Goal: Task Accomplishment & Management: Manage account settings

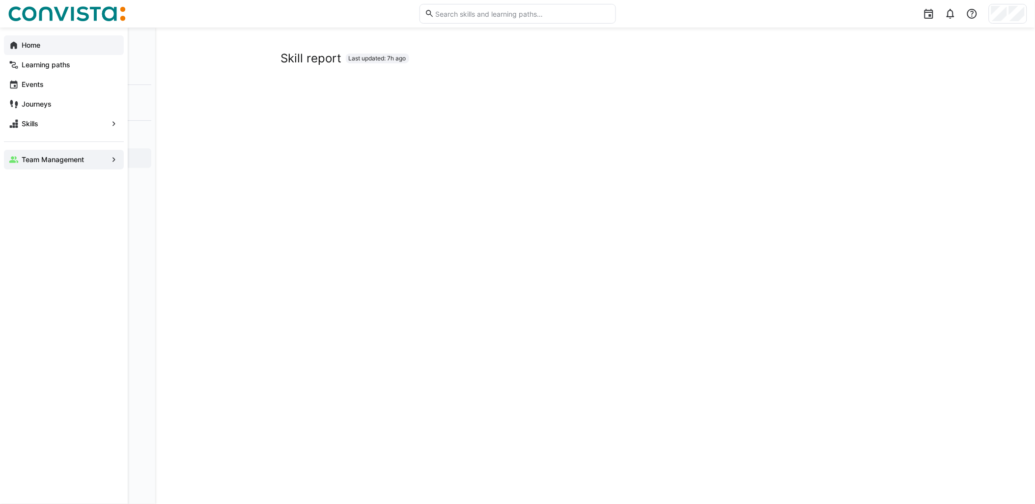
click at [17, 41] on eds-icon at bounding box center [14, 45] width 10 height 10
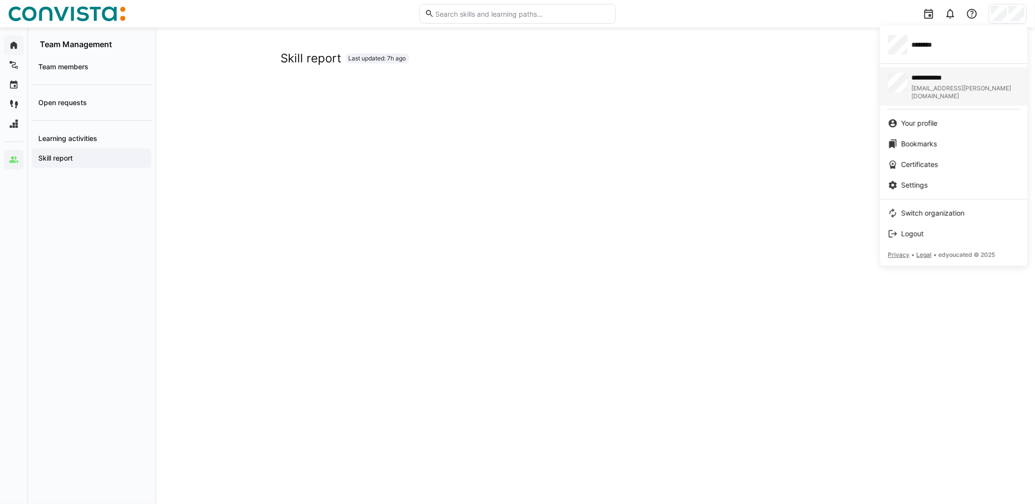
click at [934, 74] on span "**********" at bounding box center [952, 78] width 80 height 10
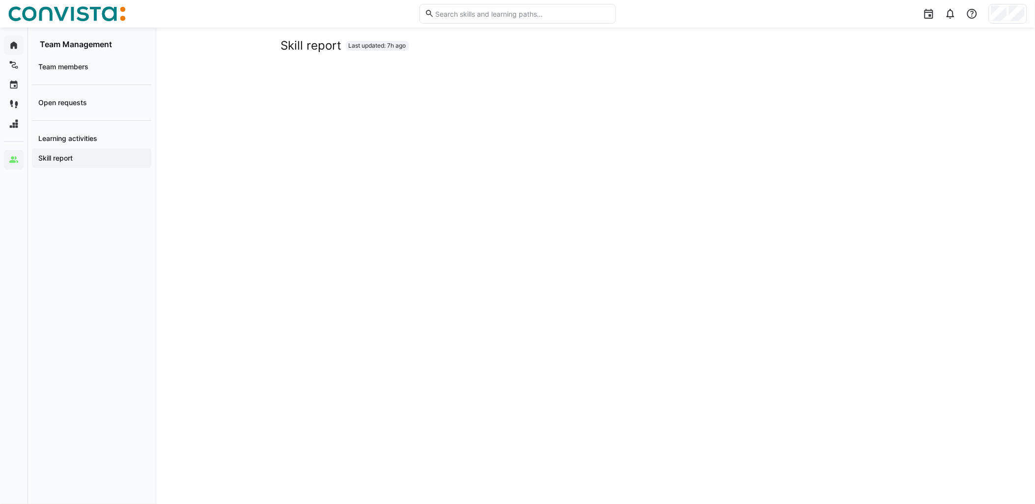
scroll to position [0, 0]
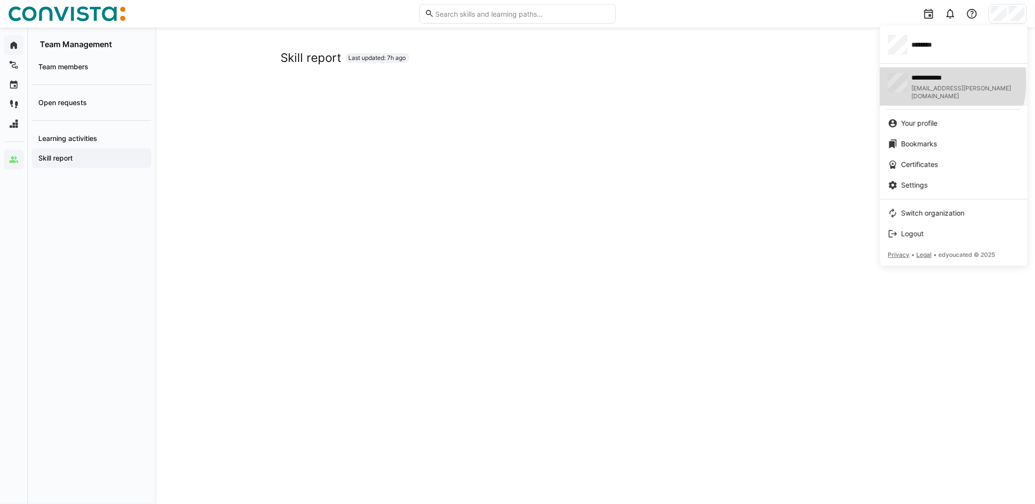
click at [927, 81] on span "**********" at bounding box center [952, 78] width 80 height 10
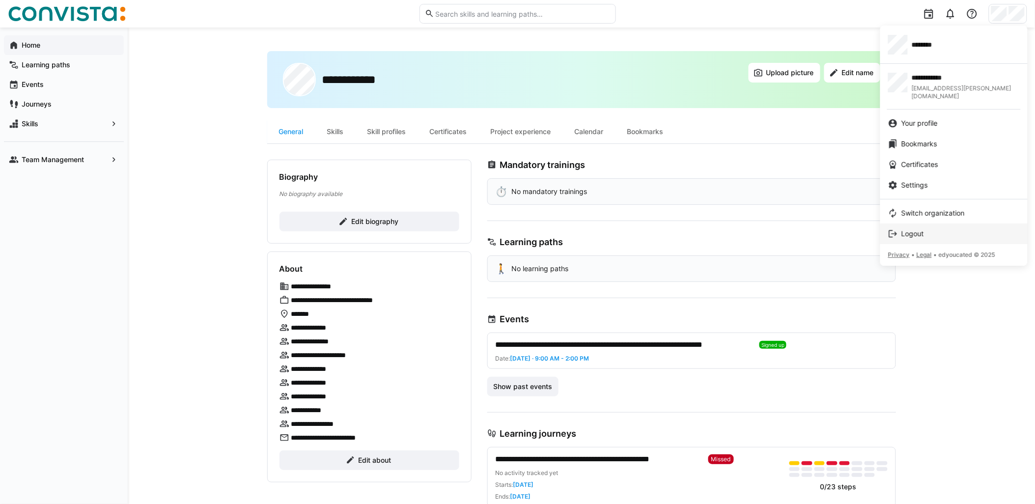
click at [918, 229] on span "Logout" at bounding box center [912, 234] width 23 height 10
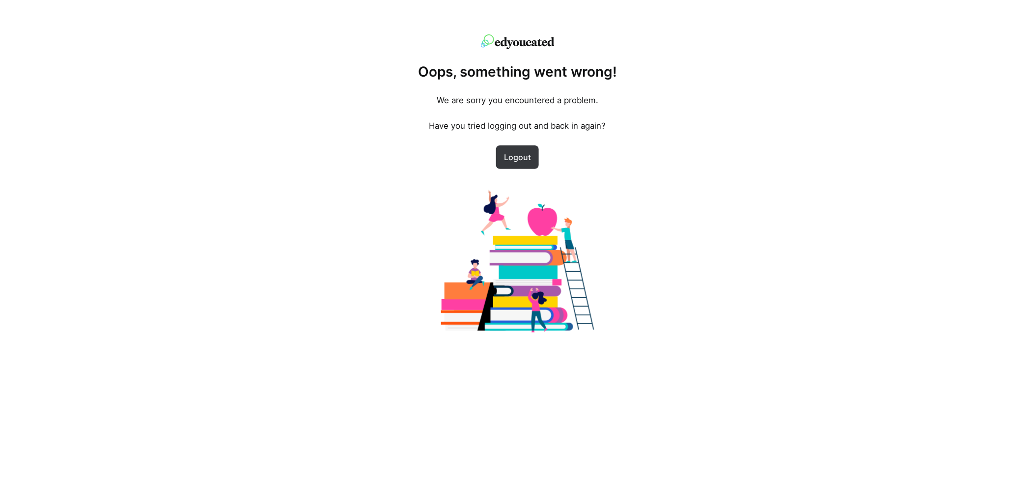
click at [522, 161] on span "Logout" at bounding box center [517, 157] width 31 height 12
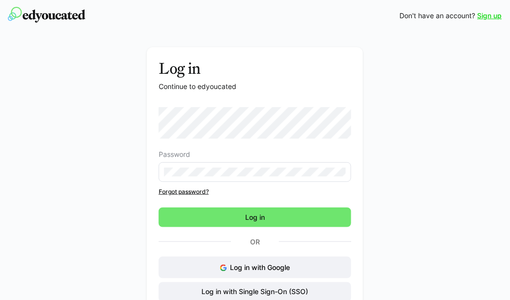
click at [263, 23] on div "Sign up Don't have an account? Sign up" at bounding box center [255, 15] width 494 height 31
click at [84, 138] on div "Log in Continue to edyoucated Password Forgot password? Log in Or Log in with G…" at bounding box center [255, 193] width 458 height 293
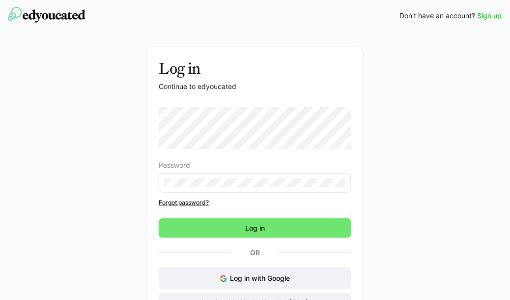
drag, startPoint x: 404, startPoint y: 136, endPoint x: 393, endPoint y: 140, distance: 11.5
click at [404, 136] on div "Log in Continue to edyoucated Password Forgot password? Log in Or Log in with G…" at bounding box center [255, 199] width 458 height 304
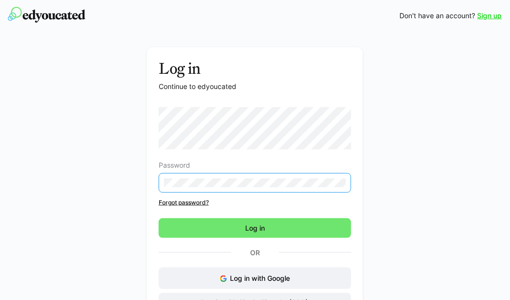
click at [146, 189] on div "Log in Continue to edyoucated Password Forgot password? Log in Or Log in with G…" at bounding box center [255, 199] width 458 height 304
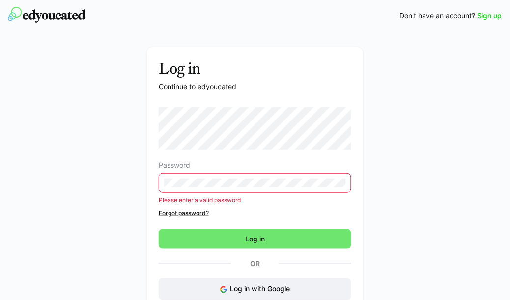
click at [441, 104] on div "Log in Continue to edyoucated Password Please enter a valid password Forgot pas…" at bounding box center [255, 204] width 458 height 314
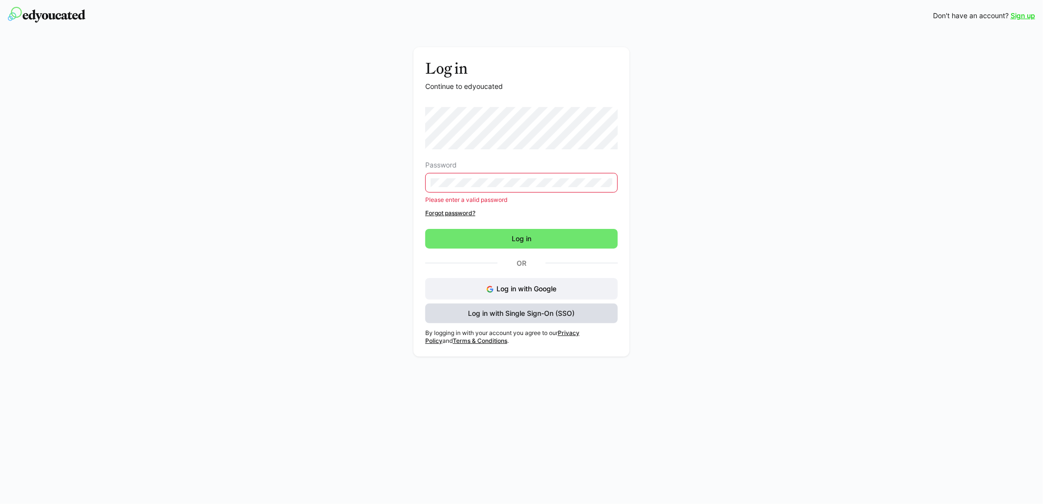
click at [546, 313] on span "Log in with Single Sign-On (SSO)" at bounding box center [522, 313] width 110 height 10
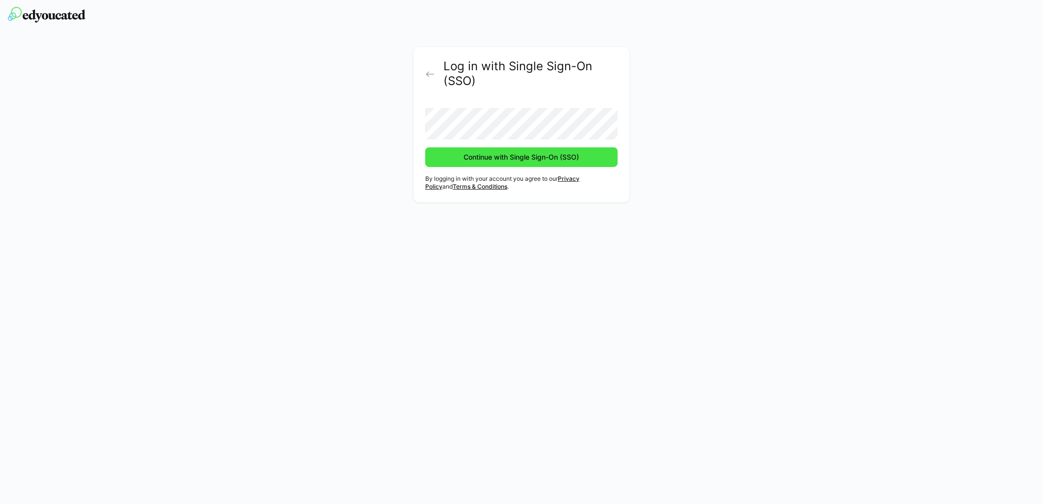
click at [515, 164] on span "Continue with Single Sign-On (SSO)" at bounding box center [521, 157] width 193 height 20
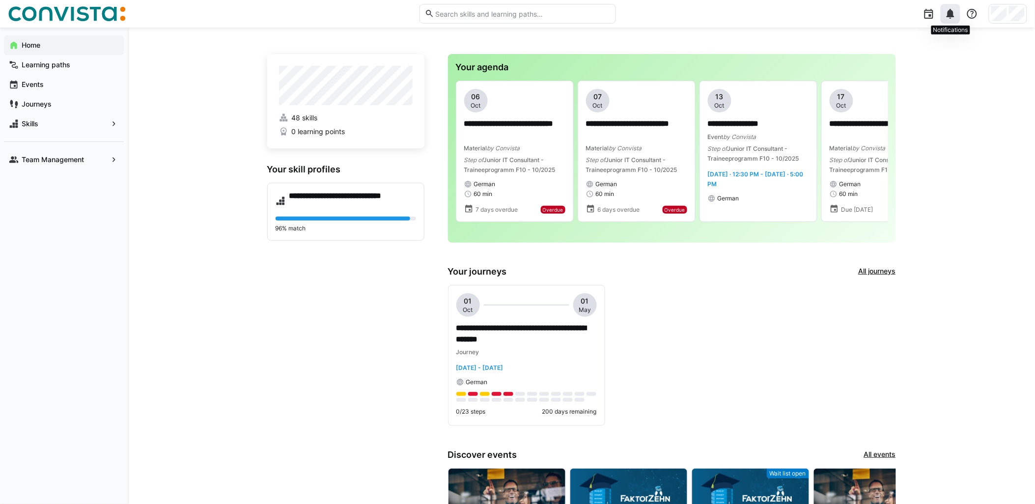
click at [953, 15] on eds-icon at bounding box center [951, 14] width 12 height 12
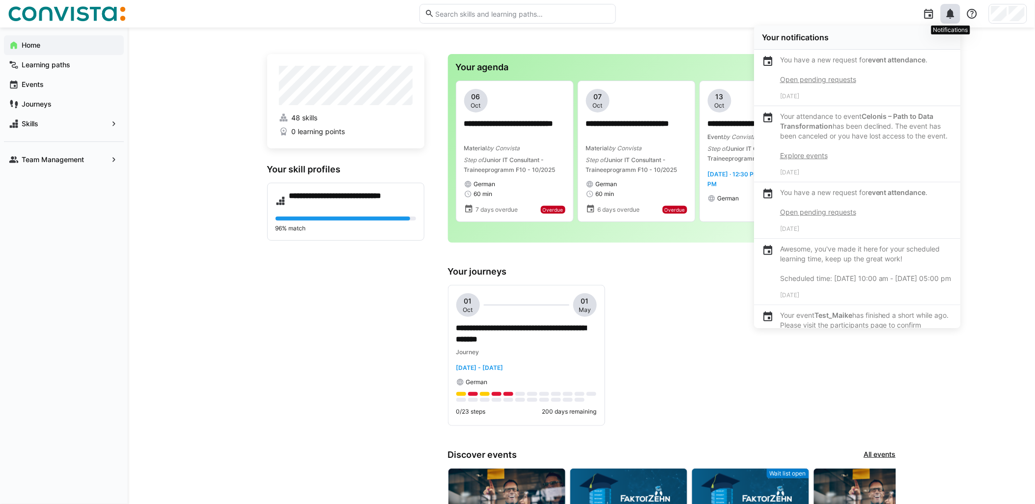
click at [952, 13] on eds-icon at bounding box center [951, 14] width 12 height 12
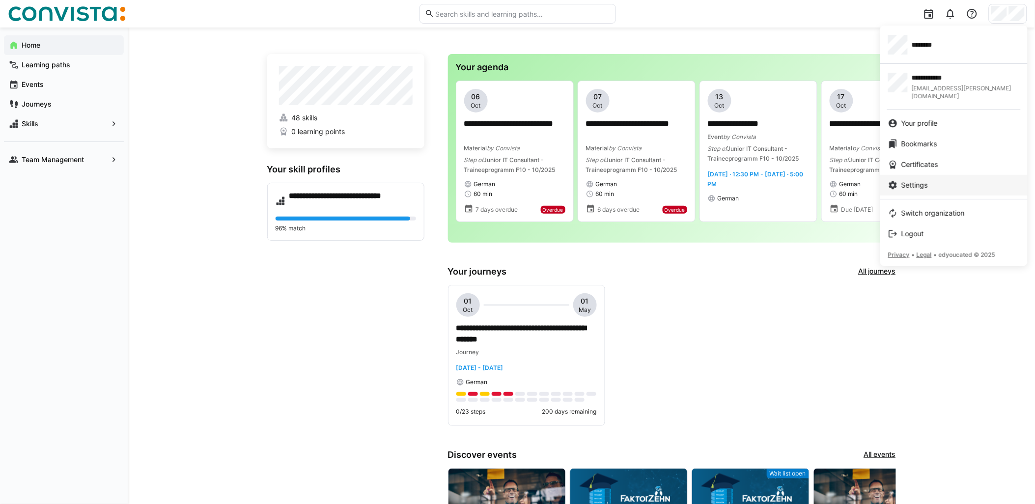
click at [928, 180] on span "Settings" at bounding box center [914, 185] width 27 height 10
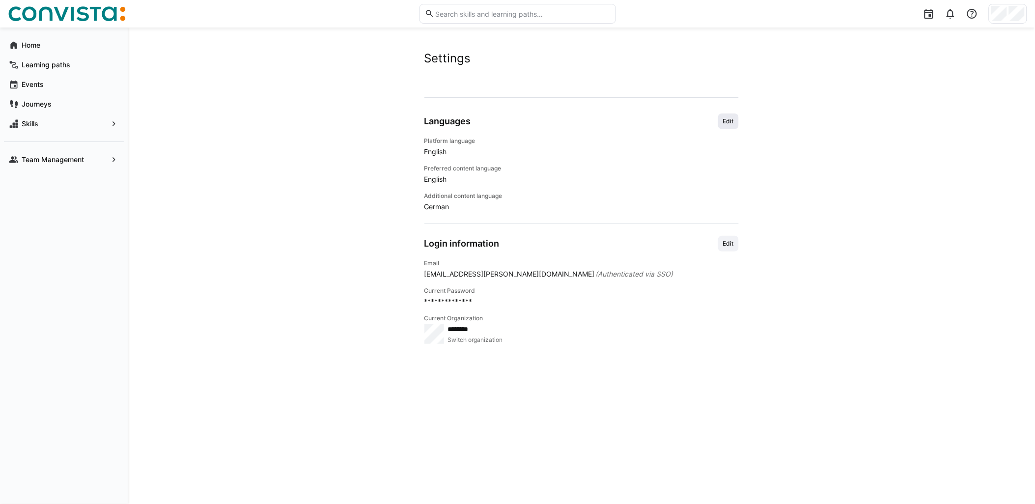
click at [724, 121] on span "Edit" at bounding box center [728, 121] width 13 height 8
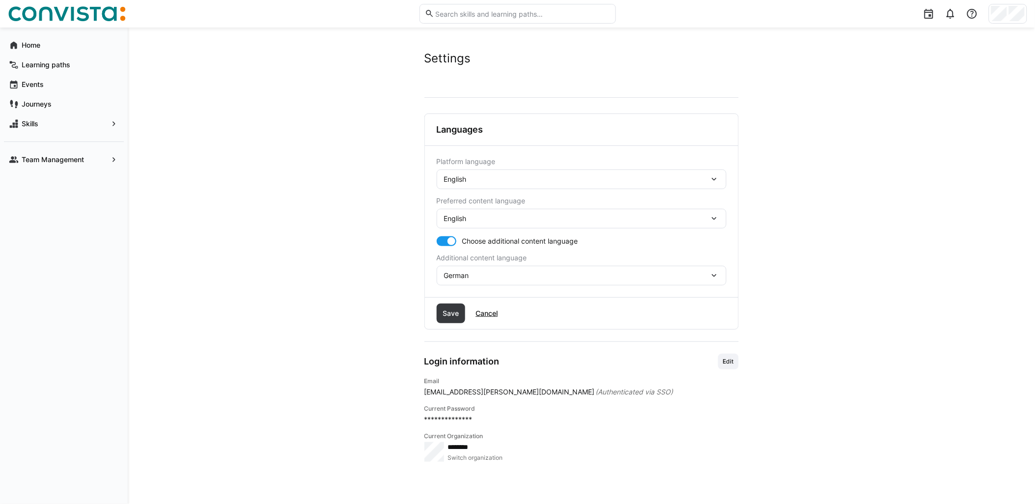
click at [493, 177] on div "English" at bounding box center [576, 179] width 265 height 9
click at [474, 276] on div "German" at bounding box center [576, 275] width 265 height 9
click at [406, 230] on app-user-settings "**********" at bounding box center [581, 265] width 629 height 429
click at [460, 317] on span "Save" at bounding box center [451, 314] width 29 height 20
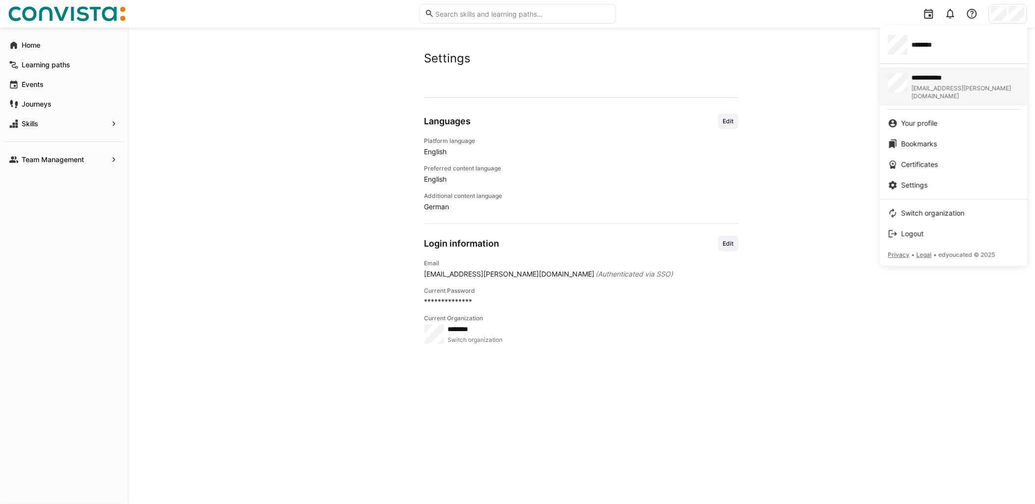
click at [912, 77] on div "**********" at bounding box center [954, 87] width 132 height 28
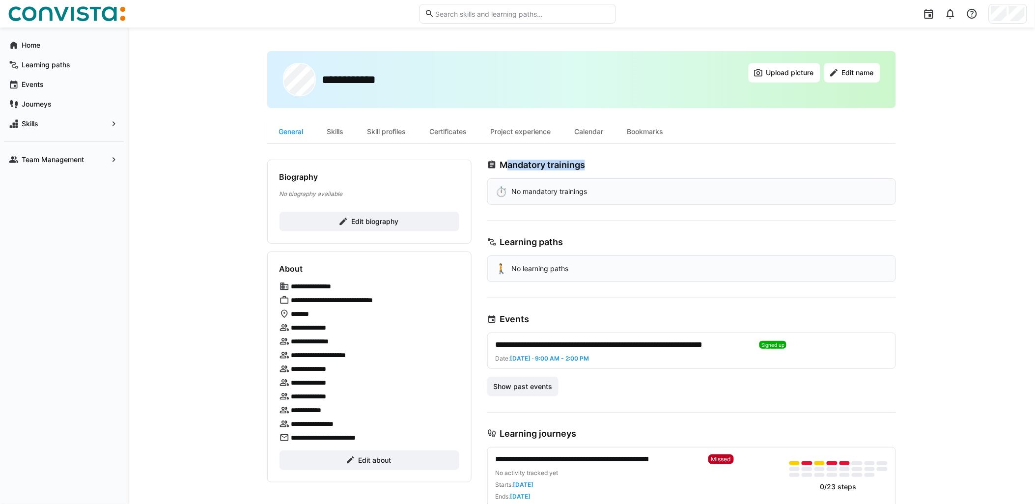
drag, startPoint x: 503, startPoint y: 165, endPoint x: 582, endPoint y: 159, distance: 78.9
click at [582, 160] on h3 "Mandatory trainings" at bounding box center [542, 165] width 85 height 11
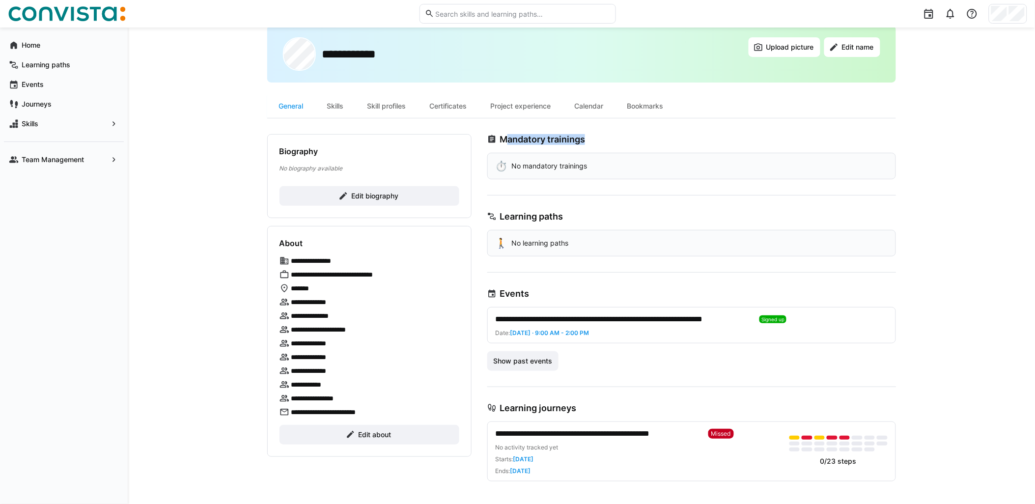
scroll to position [26, 0]
click at [525, 356] on span "Show past events" at bounding box center [523, 361] width 62 height 10
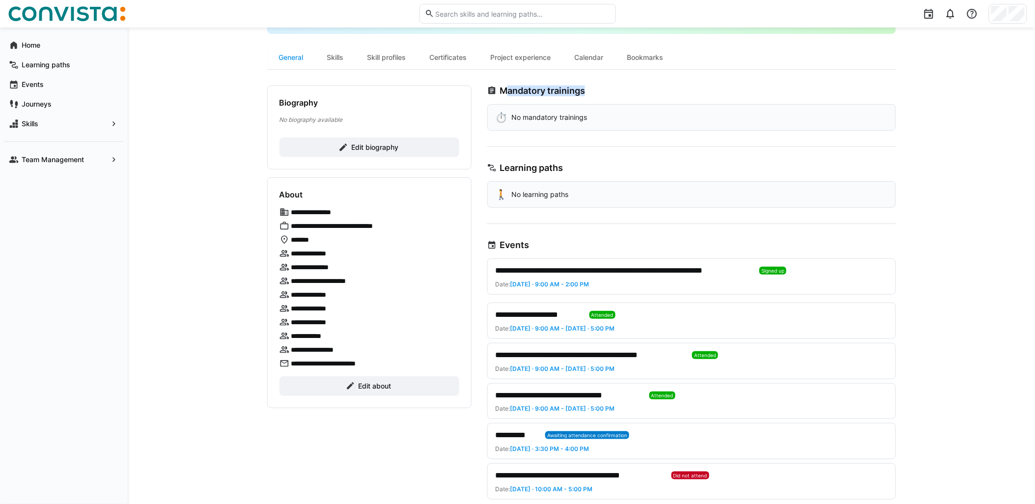
scroll to position [0, 0]
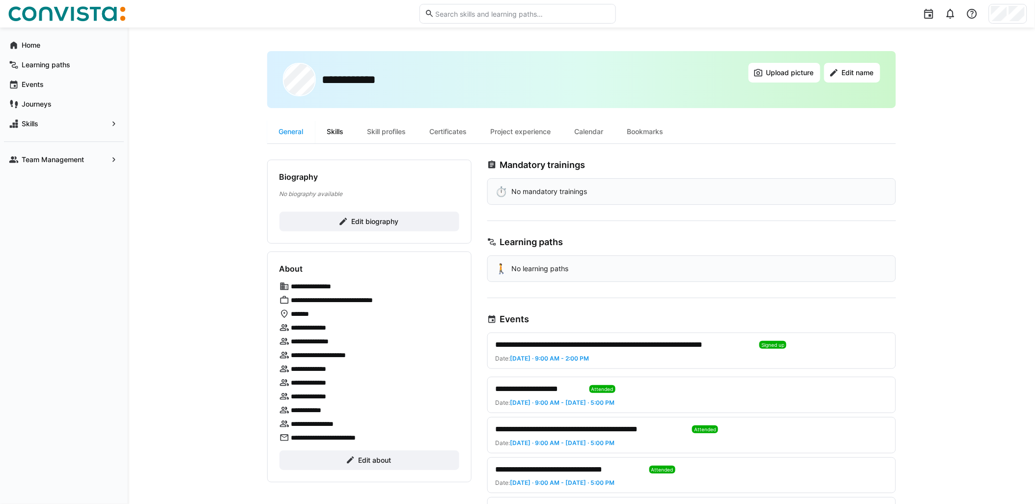
click at [340, 124] on div "Skills" at bounding box center [335, 132] width 40 height 24
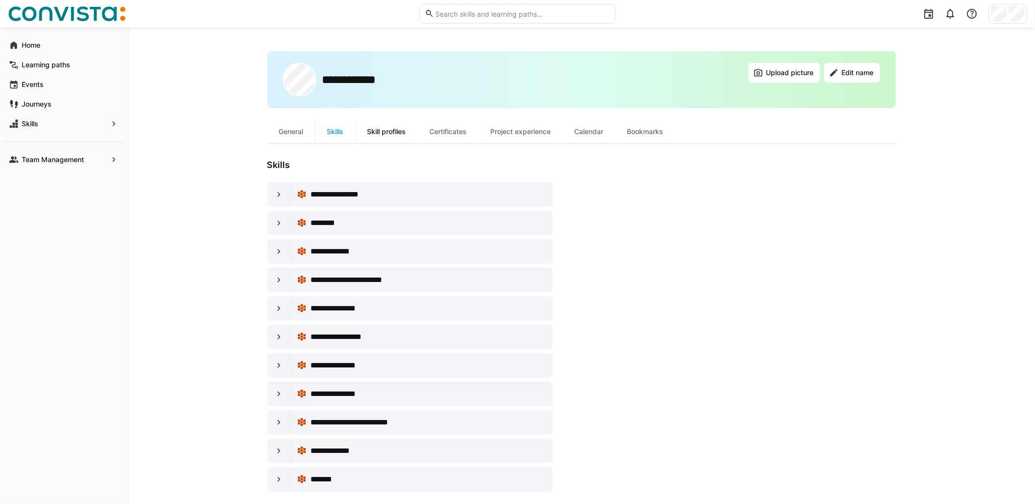
click at [393, 129] on div "Skill profiles" at bounding box center [387, 132] width 62 height 24
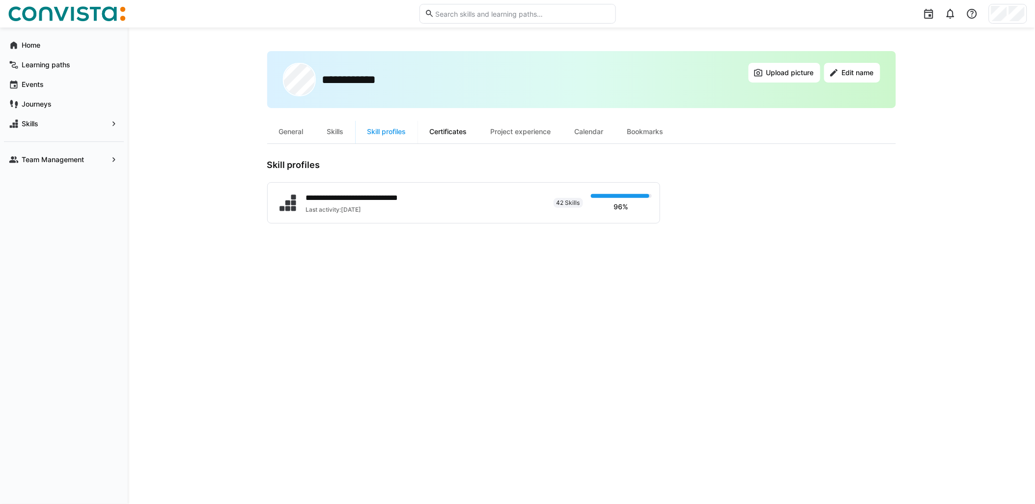
click at [465, 131] on div "Certificates" at bounding box center [448, 132] width 61 height 24
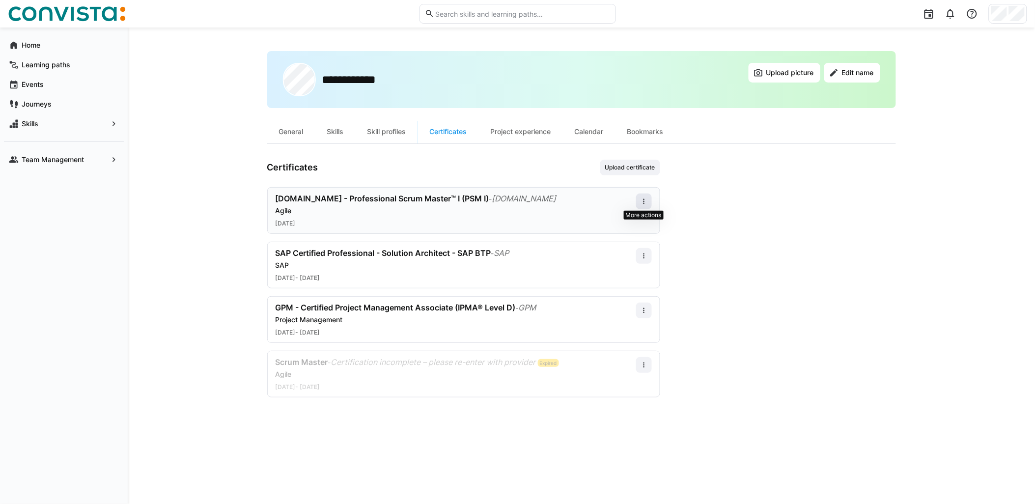
click at [640, 202] on eds-icon at bounding box center [644, 201] width 8 height 8
click at [629, 245] on div "Edit" at bounding box center [632, 244] width 28 height 8
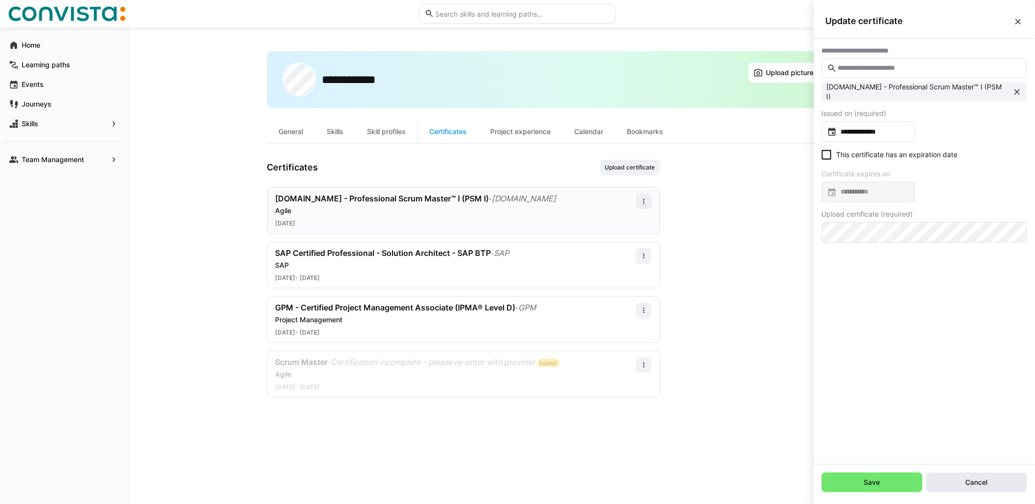
click at [973, 473] on span "Cancel" at bounding box center [976, 483] width 101 height 20
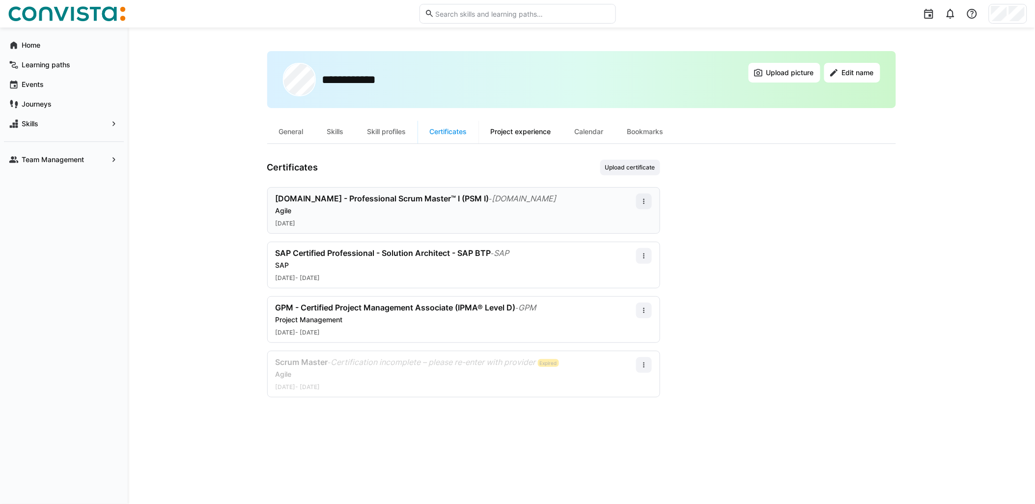
click at [533, 135] on div "Project experience" at bounding box center [521, 132] width 84 height 24
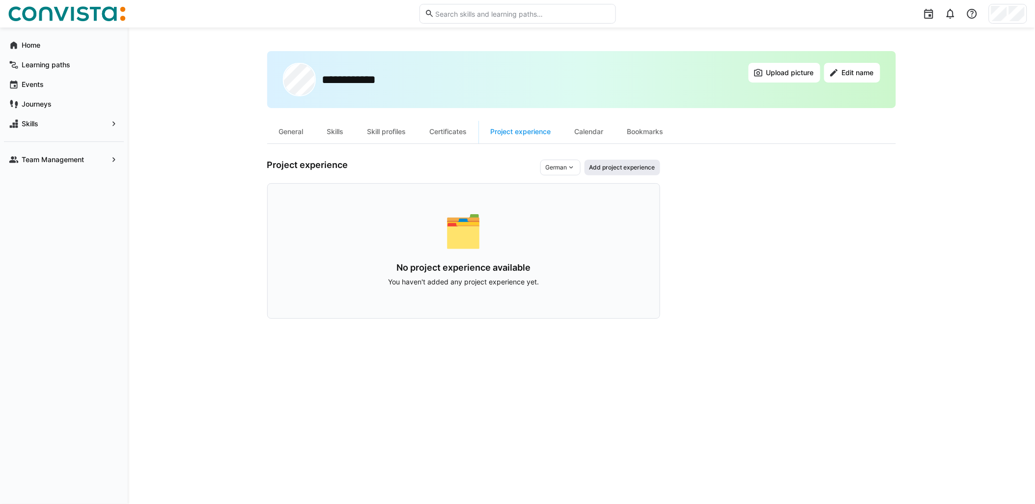
click at [630, 173] on span "Add project experience" at bounding box center [623, 168] width 76 height 16
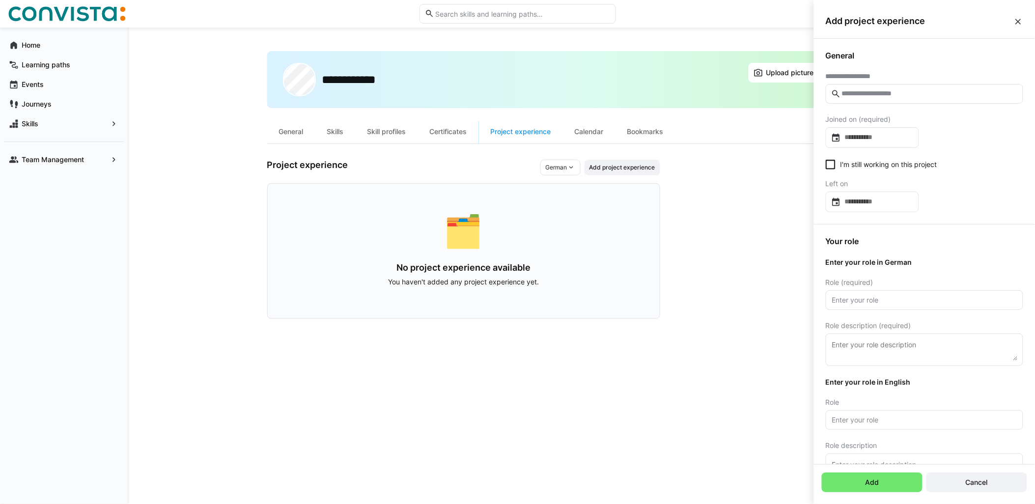
click at [889, 89] on input "text" at bounding box center [929, 93] width 177 height 9
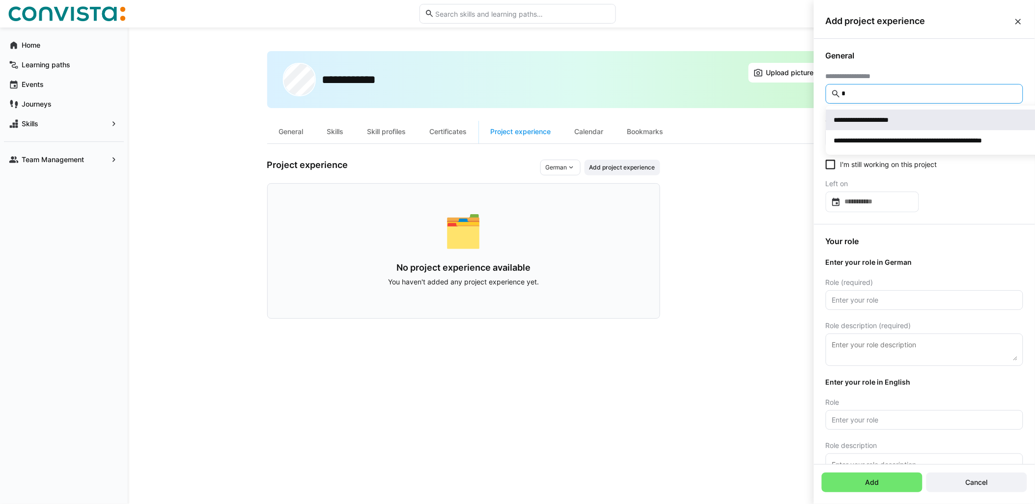
type input "*"
click at [881, 113] on span "**********" at bounding box center [937, 120] width 223 height 21
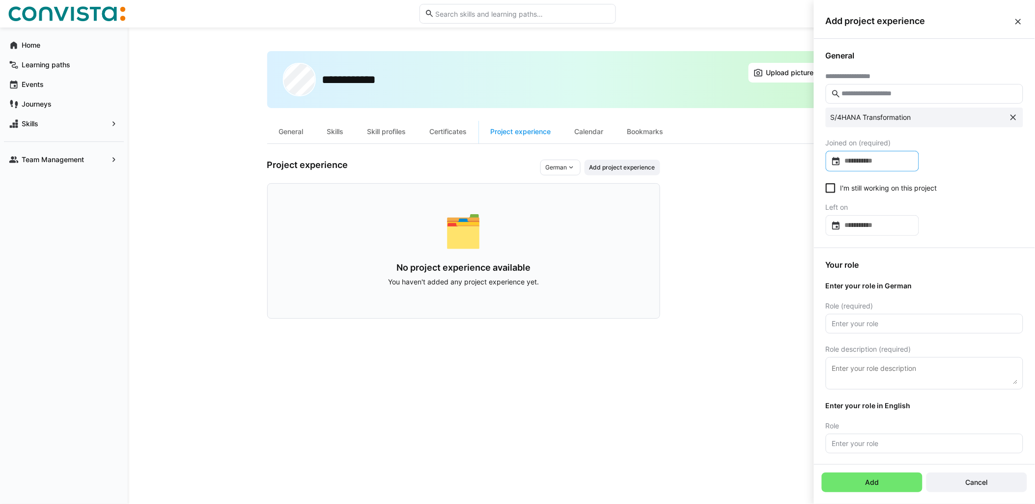
click at [896, 159] on input at bounding box center [877, 161] width 73 height 10
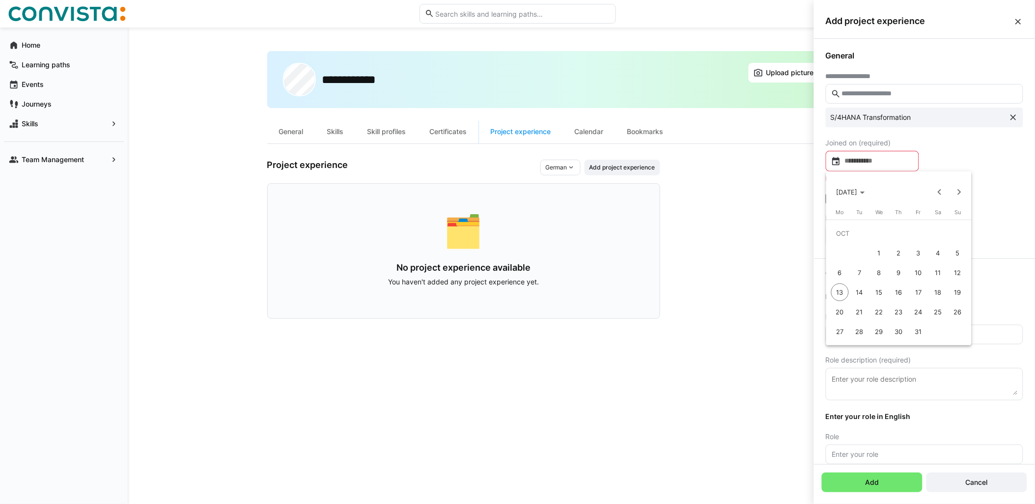
click at [879, 272] on span "8" at bounding box center [879, 273] width 18 height 18
type input "**********"
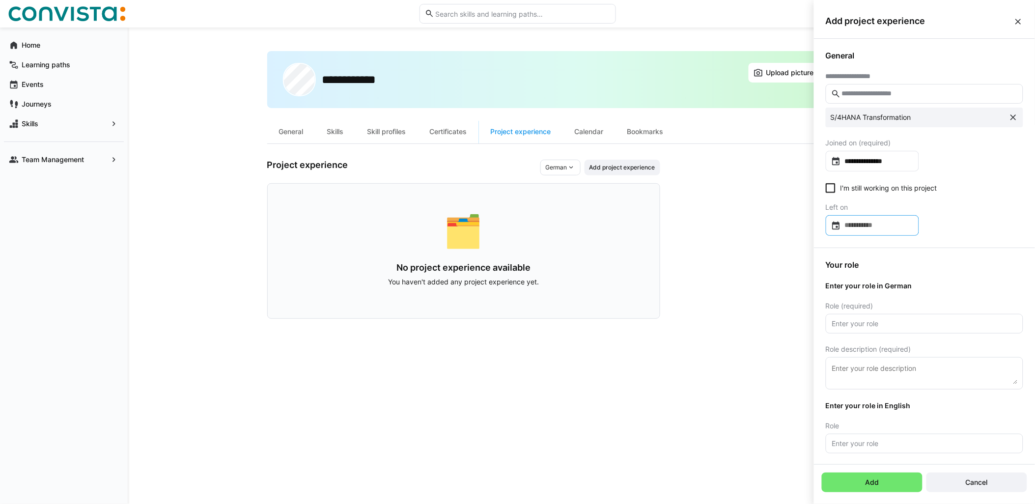
click at [860, 230] on input at bounding box center [877, 226] width 73 height 10
click at [922, 333] on span "10" at bounding box center [919, 338] width 18 height 18
type input "**********"
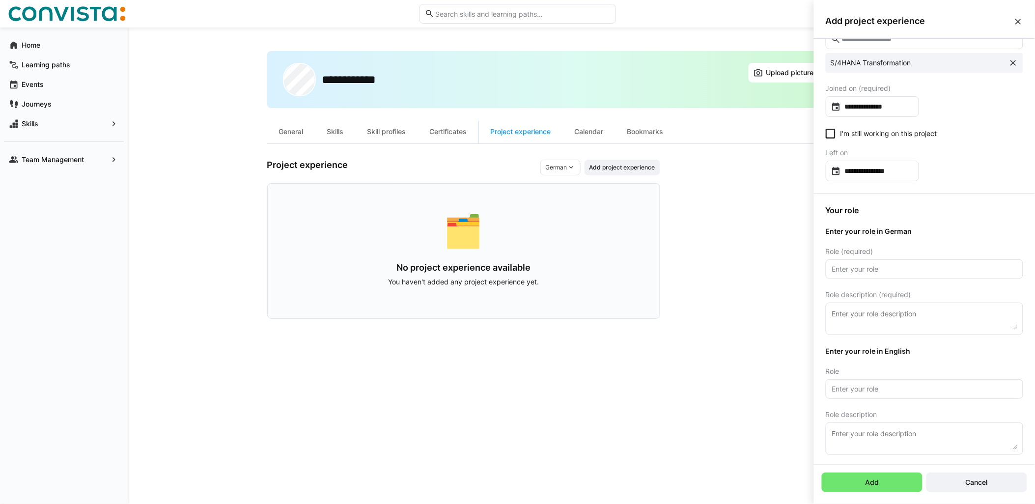
click at [895, 268] on input "text" at bounding box center [924, 269] width 187 height 9
type input "Project manager"
click at [913, 314] on textarea at bounding box center [924, 319] width 187 height 22
paste textarea "Project manager"
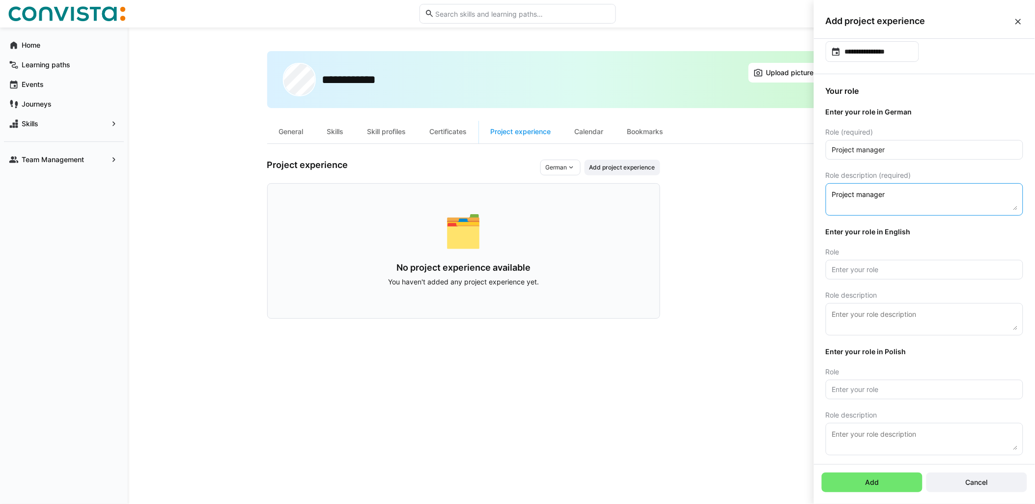
scroll to position [177, 0]
type textarea "Project manager"
click at [900, 266] on input "text" at bounding box center [924, 266] width 187 height 9
paste input "Project manager"
type input "Project manager"
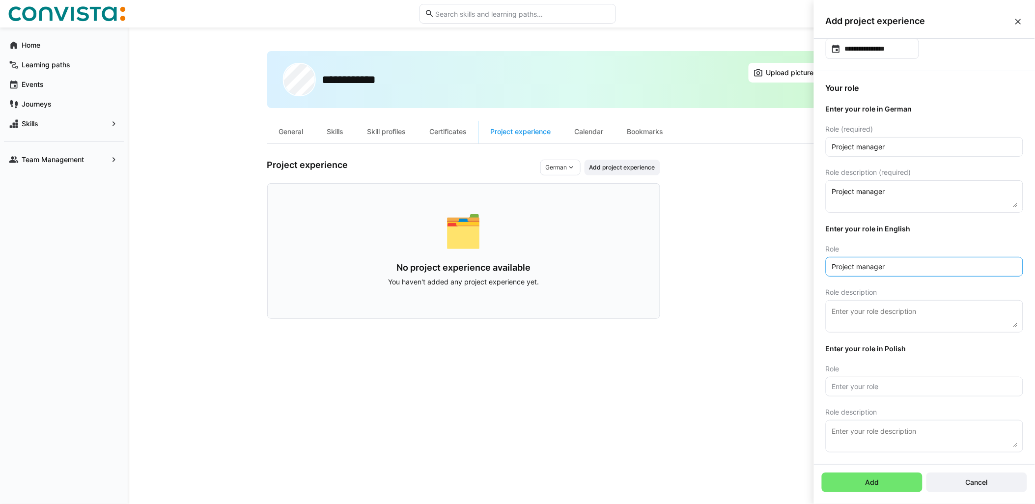
click at [901, 315] on textarea at bounding box center [924, 317] width 187 height 22
paste textarea "Project manager"
type textarea "Project manager"
drag, startPoint x: 884, startPoint y: 172, endPoint x: 917, endPoint y: 172, distance: 32.4
click at [917, 172] on div "Role description (required)" at bounding box center [924, 172] width 197 height 8
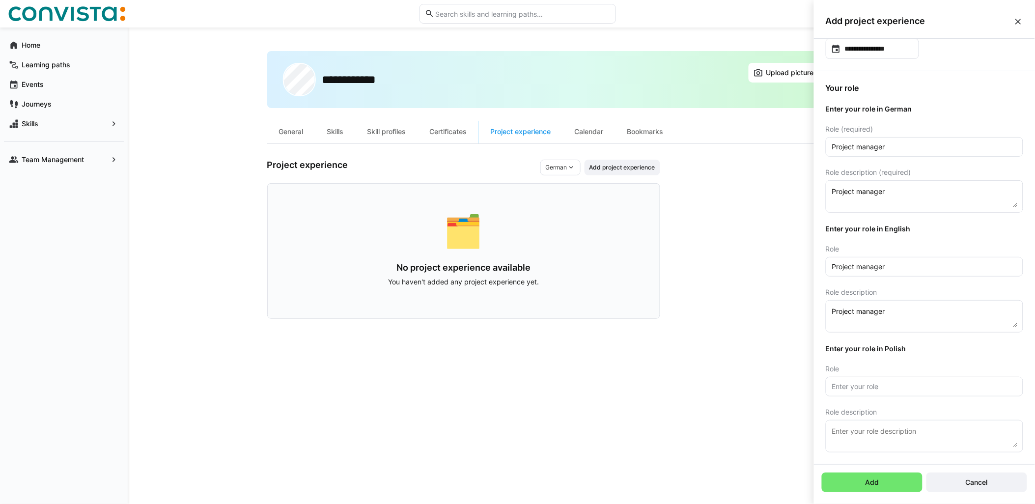
drag, startPoint x: 917, startPoint y: 172, endPoint x: 915, endPoint y: 194, distance: 21.7
click at [915, 194] on textarea "Project manager" at bounding box center [924, 197] width 187 height 22
click at [883, 481] on span "Add" at bounding box center [872, 483] width 101 height 20
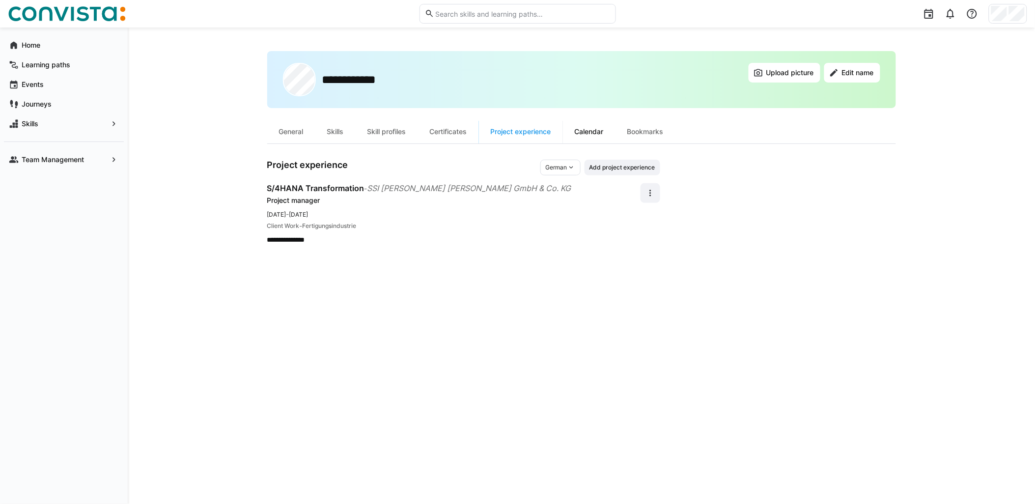
click at [603, 126] on div "Calendar" at bounding box center [589, 132] width 53 height 24
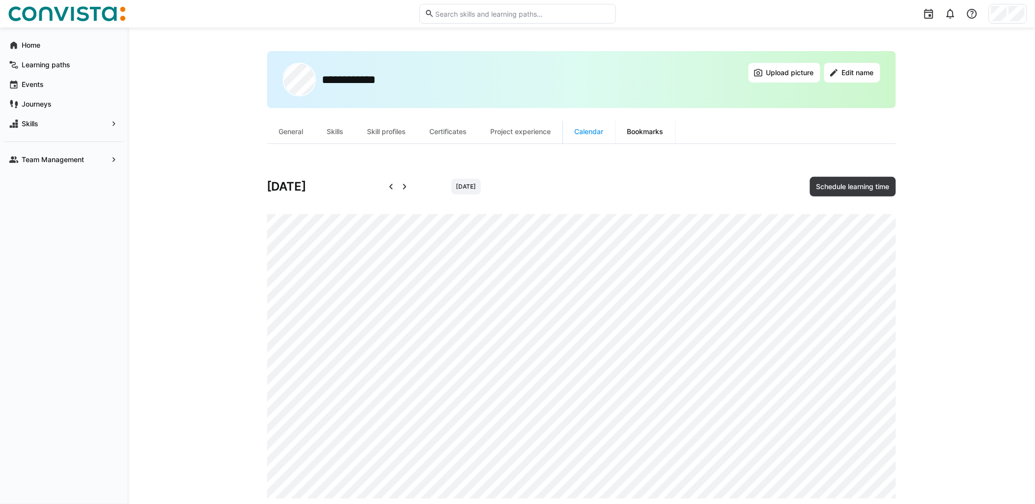
click at [650, 137] on div "Bookmarks" at bounding box center [646, 132] width 60 height 24
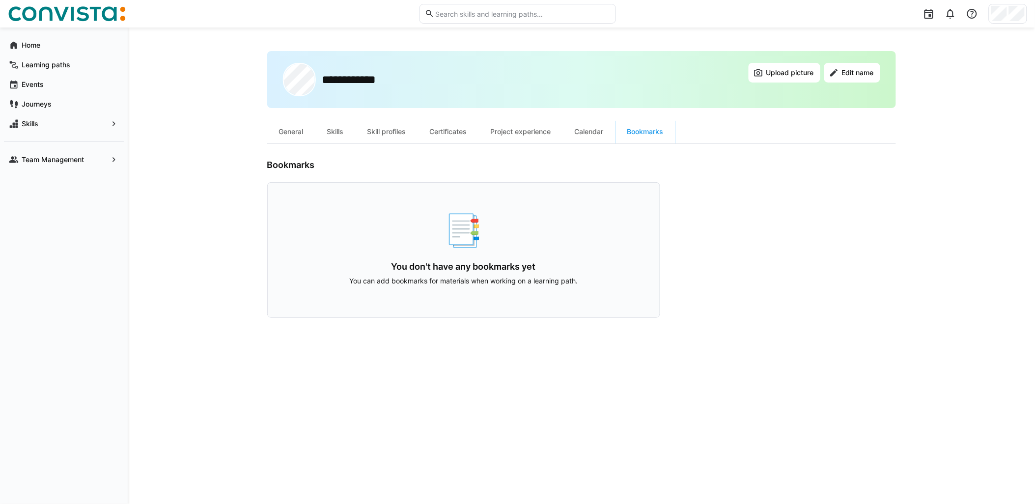
click at [80, 17] on img at bounding box center [67, 14] width 118 height 16
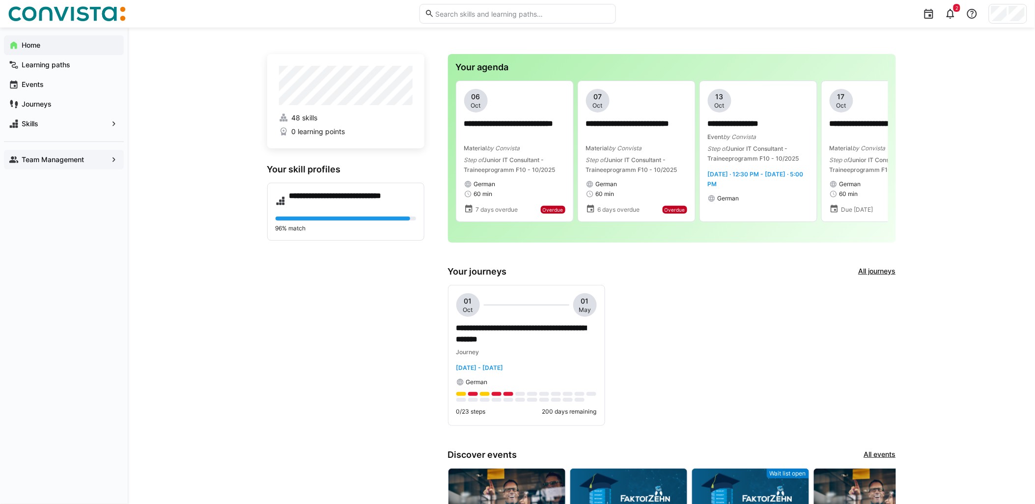
click at [0, 0] on app-navigation-label "Team Management" at bounding box center [0, 0] width 0 height 0
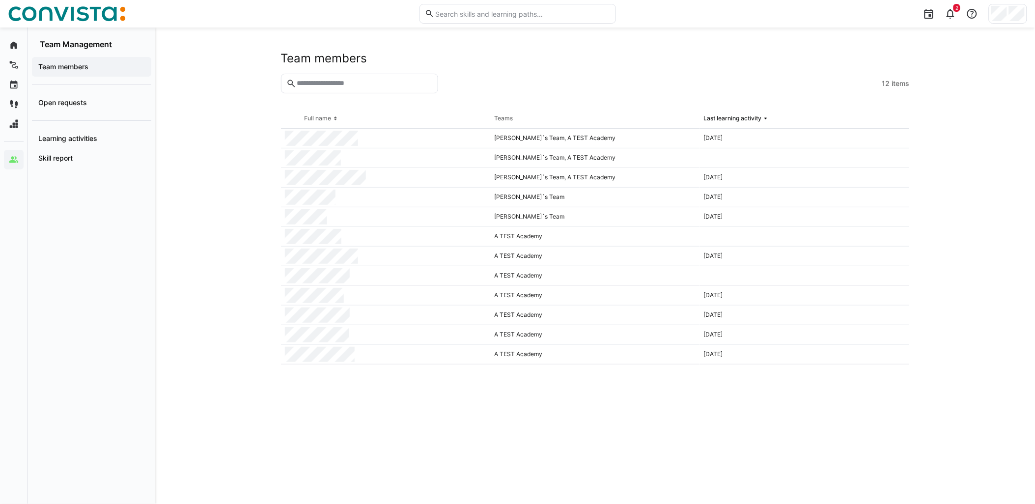
click at [94, 62] on span "Team members" at bounding box center [92, 67] width 110 height 10
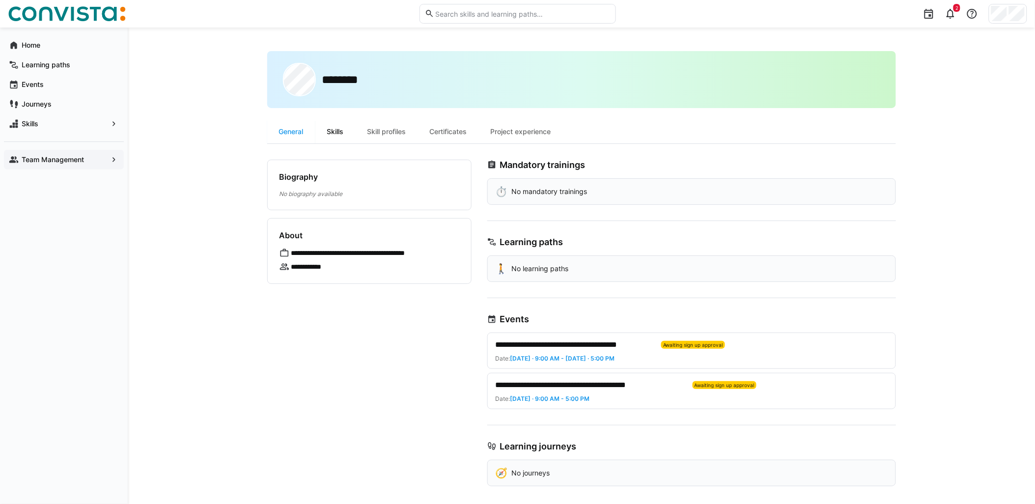
click at [339, 131] on div "Skills" at bounding box center [335, 132] width 40 height 24
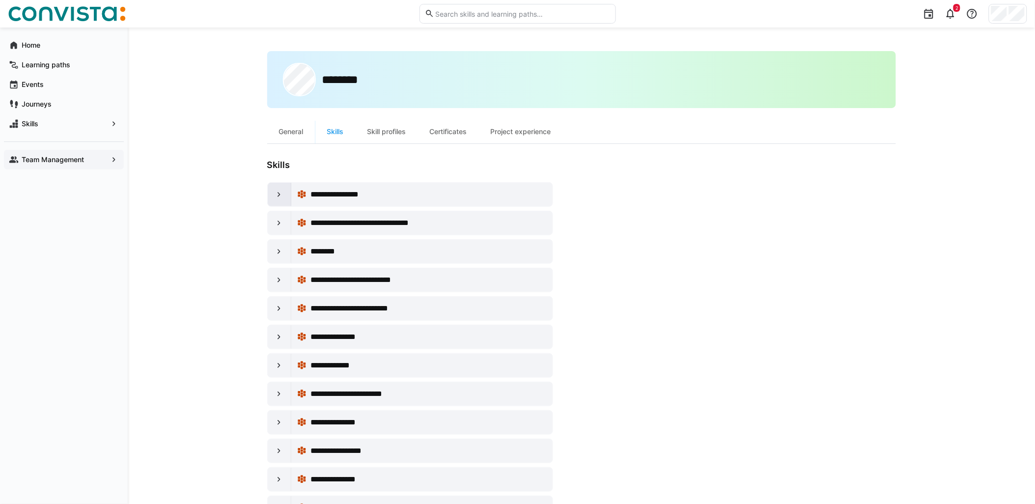
click at [278, 198] on div at bounding box center [280, 195] width 24 height 24
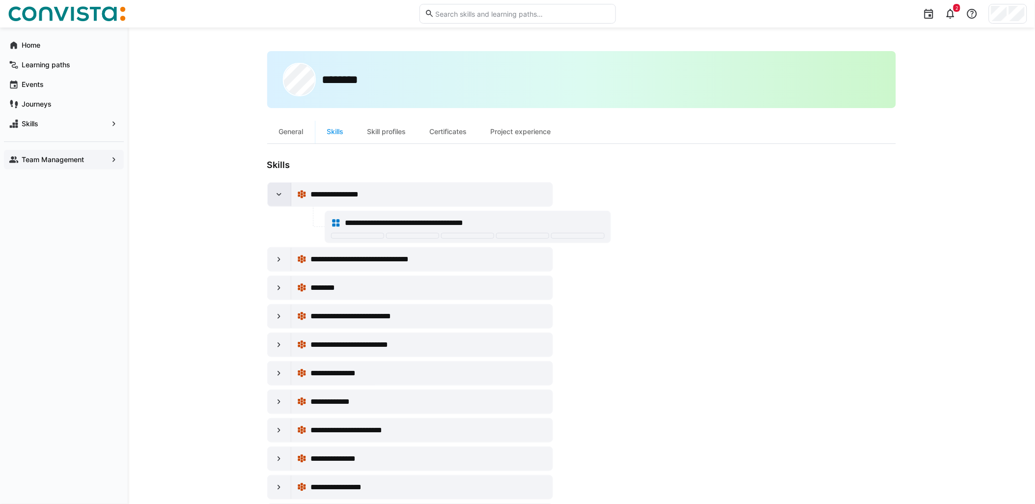
click at [277, 196] on eds-icon at bounding box center [279, 195] width 10 height 10
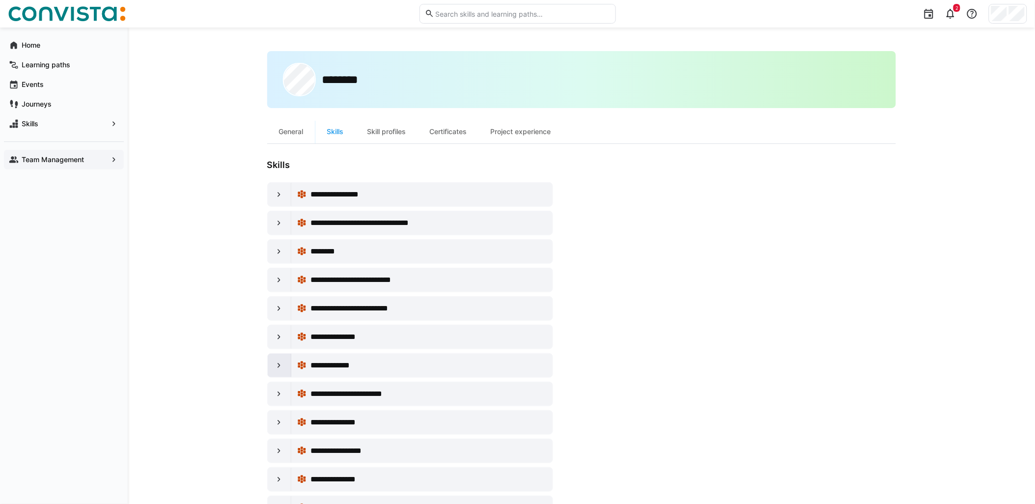
click at [278, 366] on eds-icon at bounding box center [279, 366] width 10 height 10
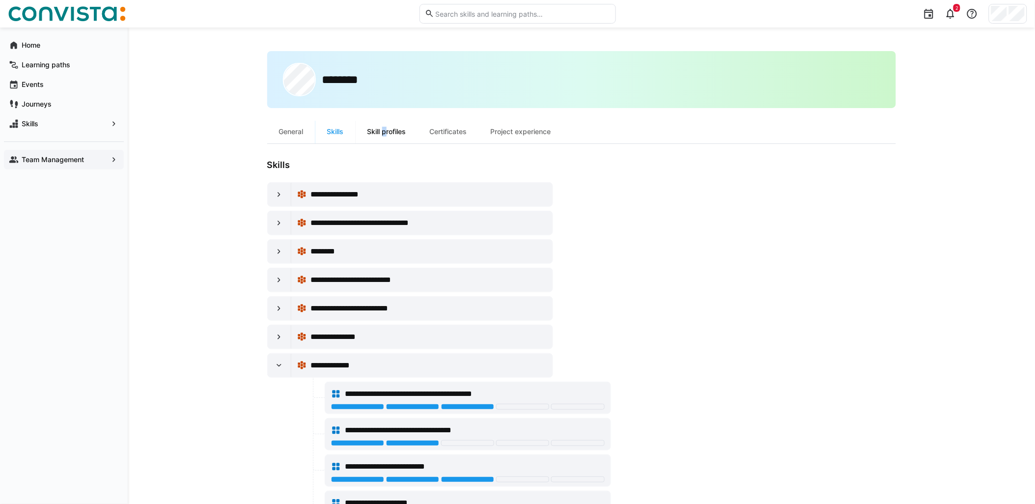
click at [382, 139] on div "Skill profiles" at bounding box center [387, 132] width 62 height 24
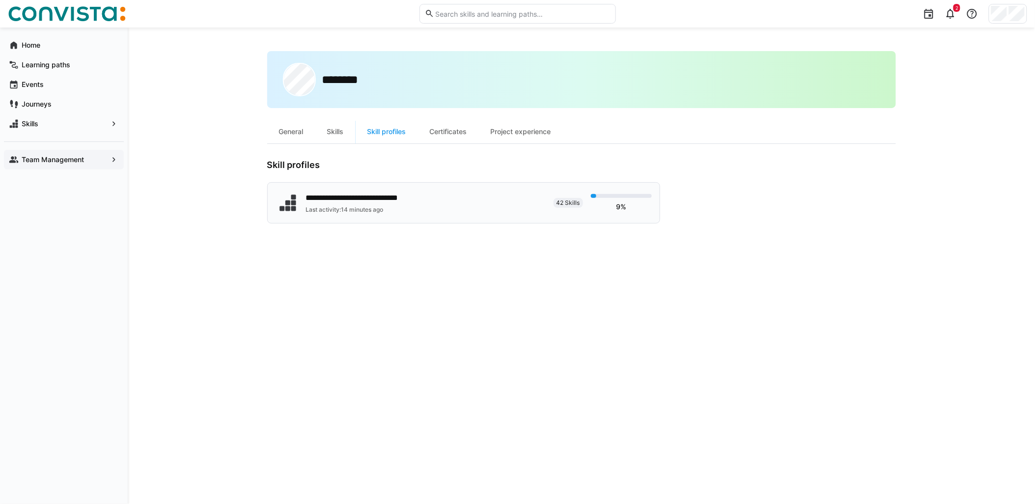
click at [365, 187] on div "**********" at bounding box center [463, 202] width 393 height 41
click at [89, 166] on div "Team Management" at bounding box center [64, 160] width 120 height 20
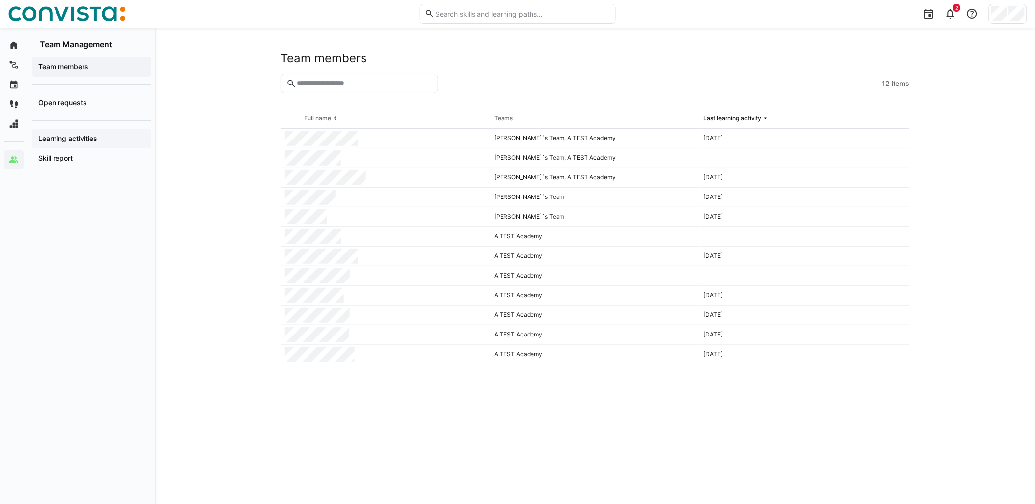
drag, startPoint x: 121, startPoint y: 101, endPoint x: 144, endPoint y: 132, distance: 38.2
click at [121, 101] on span "Open requests" at bounding box center [92, 103] width 110 height 10
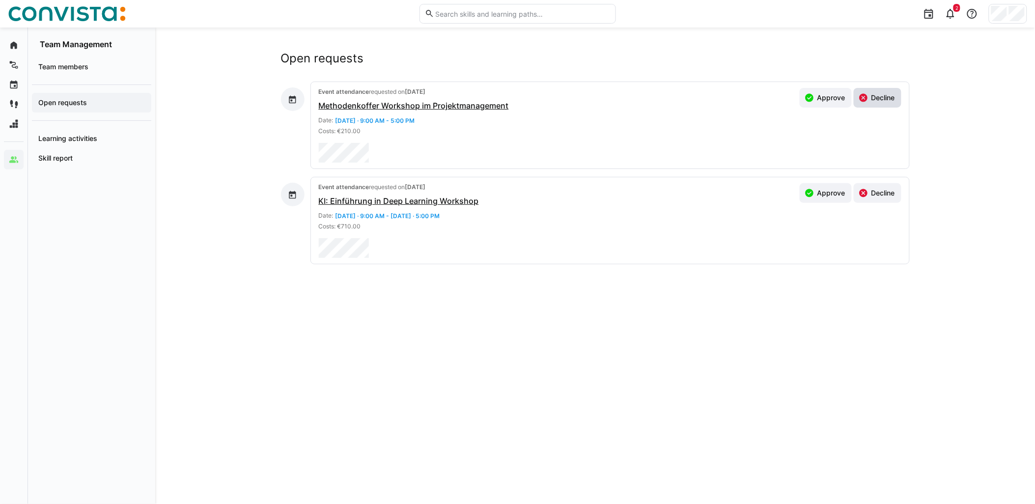
click at [891, 102] on span "Decline" at bounding box center [883, 98] width 27 height 10
click at [826, 190] on span "Approve" at bounding box center [831, 193] width 31 height 10
click at [0, 0] on app-navigation-label "Learning activities" at bounding box center [0, 0] width 0 height 0
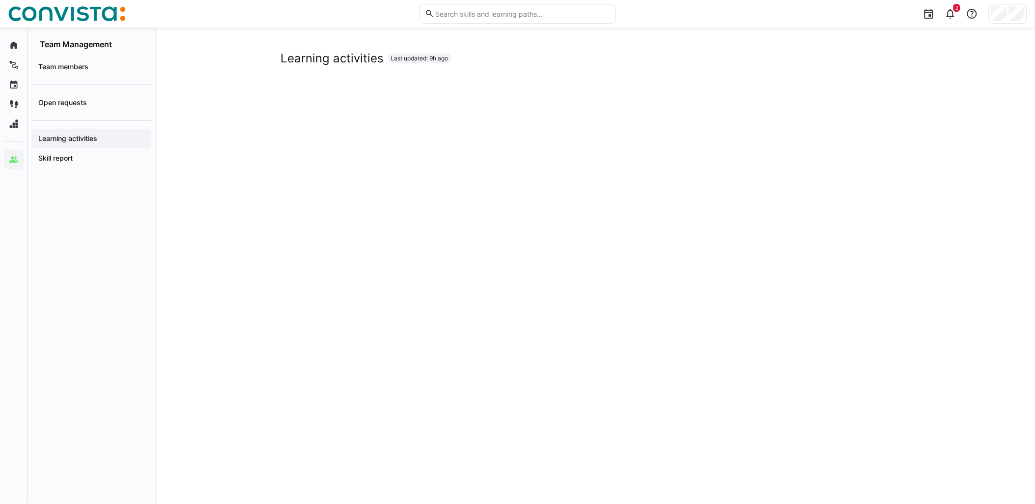
scroll to position [55, 0]
click at [87, 159] on span "Skill report" at bounding box center [92, 158] width 110 height 10
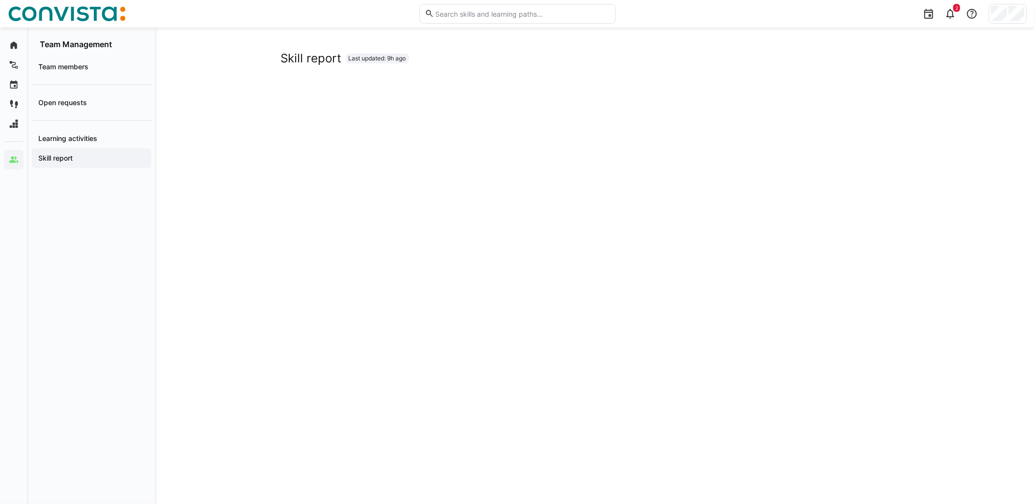
scroll to position [37, 0]
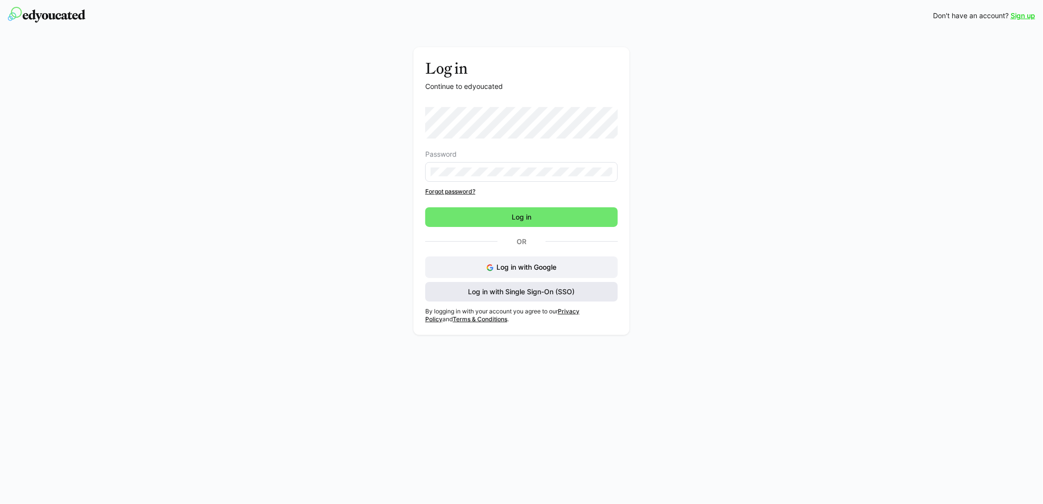
click at [514, 292] on span "Log in with Single Sign-On (SSO)" at bounding box center [522, 292] width 110 height 10
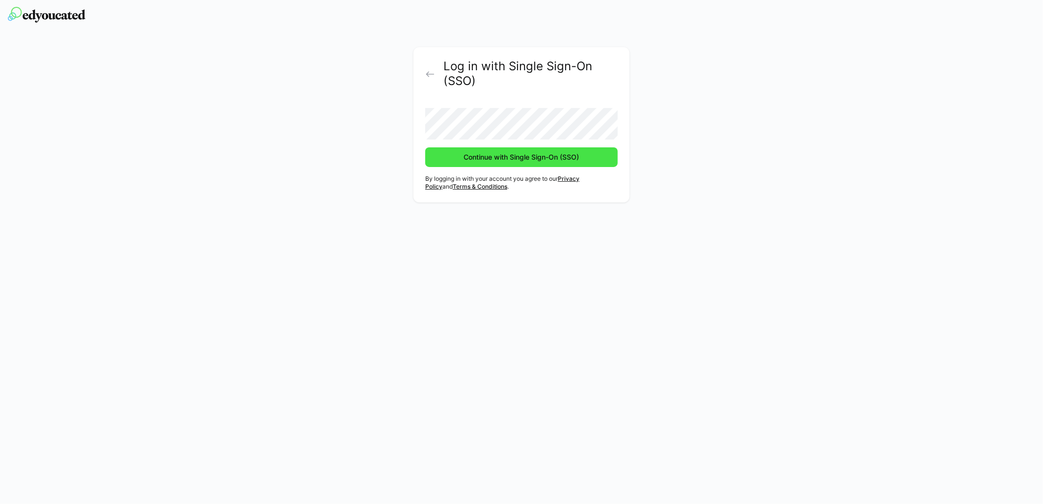
click at [483, 159] on span "Continue with Single Sign-On (SSO)" at bounding box center [522, 157] width 118 height 10
